Goal: Check status: Check status

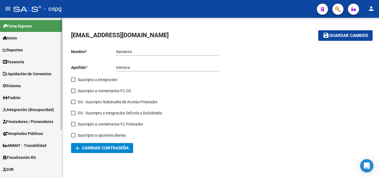
click at [21, 110] on span "Integración (discapacidad)" at bounding box center [28, 109] width 51 height 6
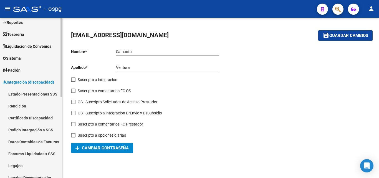
scroll to position [55, 0]
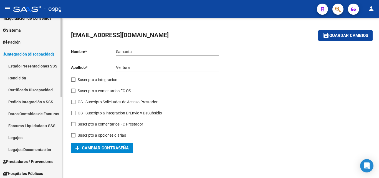
click at [35, 101] on link "Pedido Integración a SSS" at bounding box center [31, 102] width 62 height 12
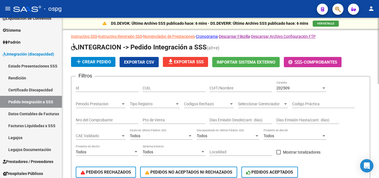
click at [219, 92] on div "CUIT/Nombre" at bounding box center [240, 89] width 63 height 16
click at [222, 87] on input "CUIT/Nombre" at bounding box center [240, 88] width 63 height 5
paste input "27104762587"
type input "27104762587"
click at [296, 86] on div "202509" at bounding box center [298, 88] width 45 height 5
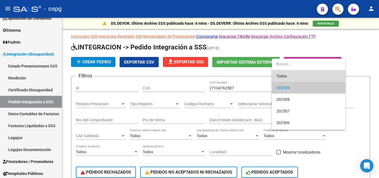
click at [290, 73] on span "Todos" at bounding box center [308, 76] width 65 height 12
